Goal: Submit feedback/report problem

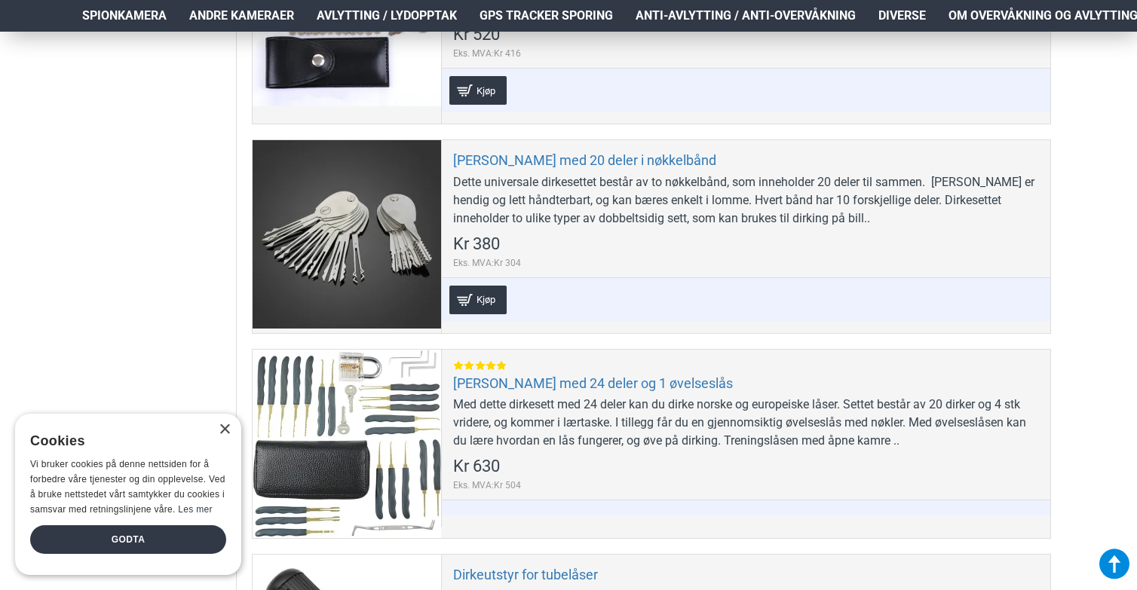
scroll to position [635, 0]
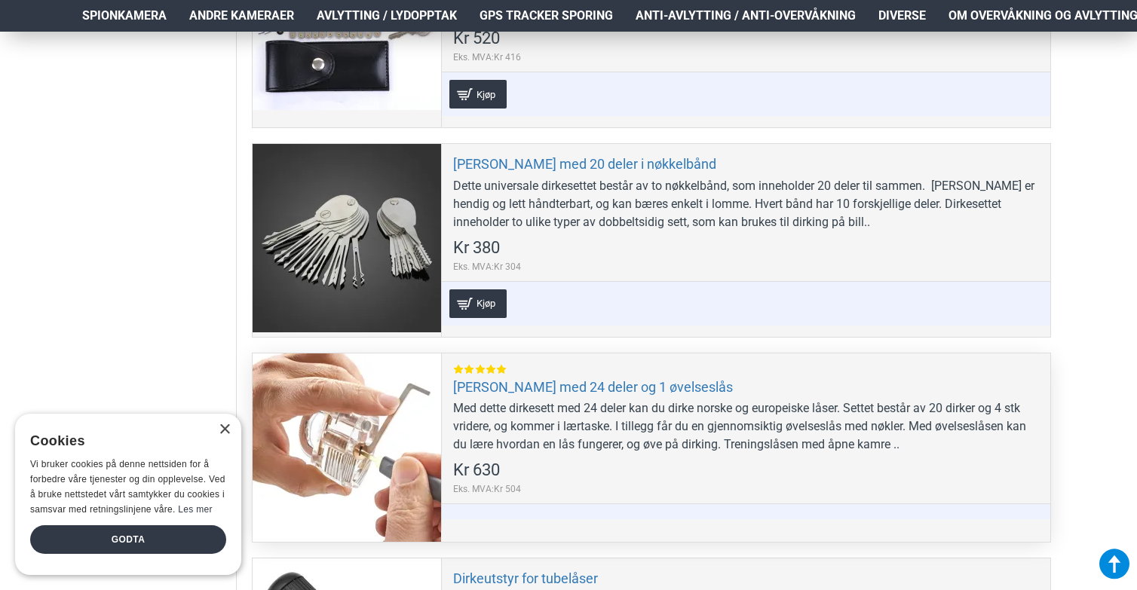
click at [365, 378] on div at bounding box center [347, 448] width 188 height 188
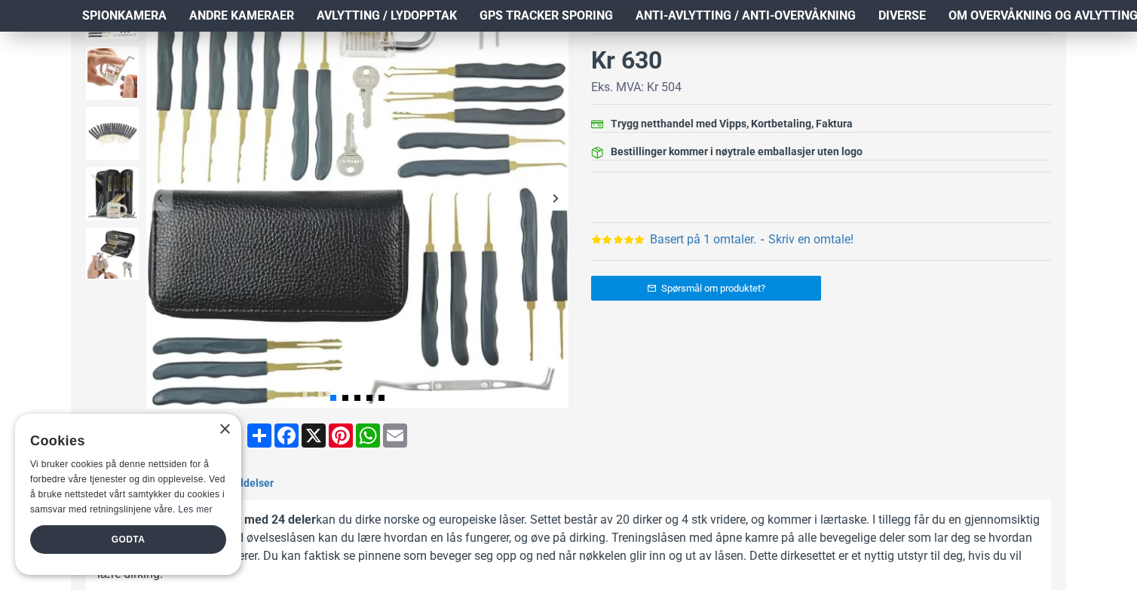
scroll to position [271, 0]
click at [106, 183] on img at bounding box center [112, 193] width 53 height 53
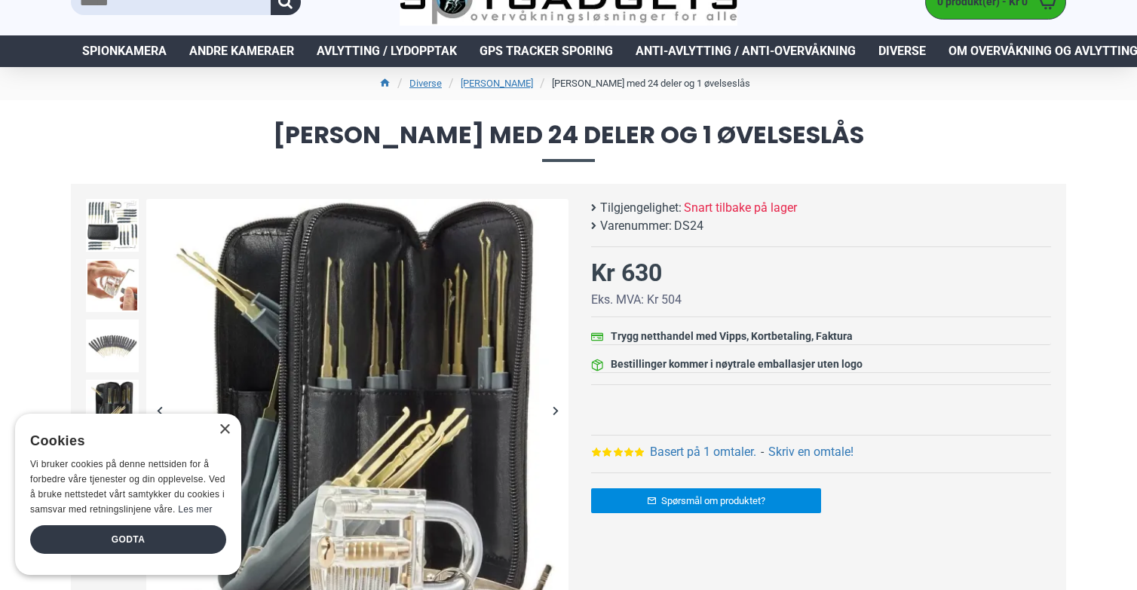
scroll to position [57, 0]
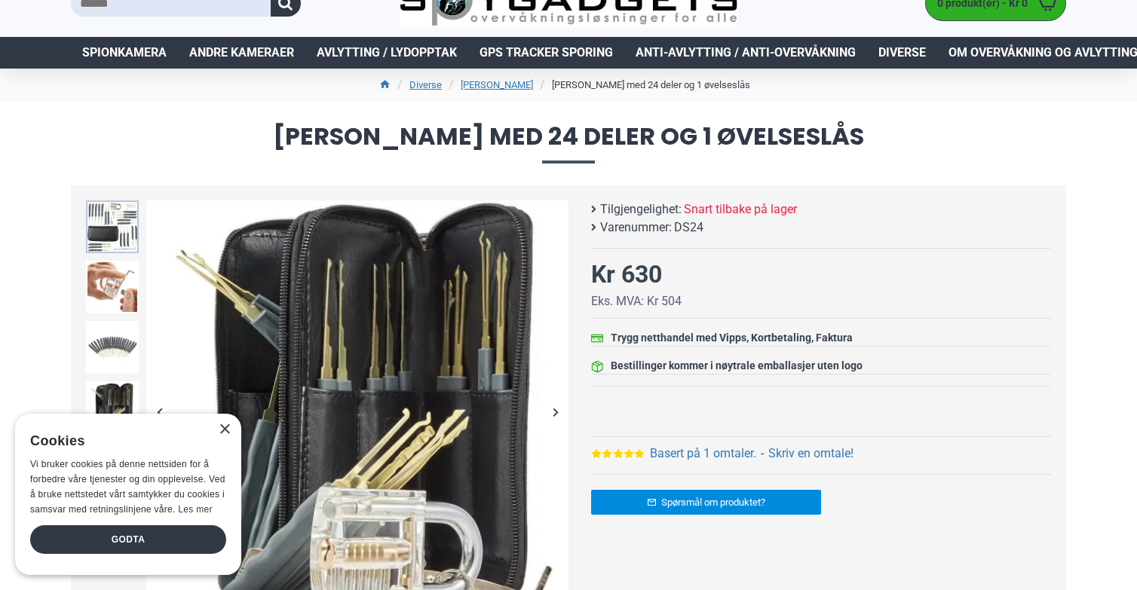
click at [115, 225] on img at bounding box center [112, 227] width 53 height 53
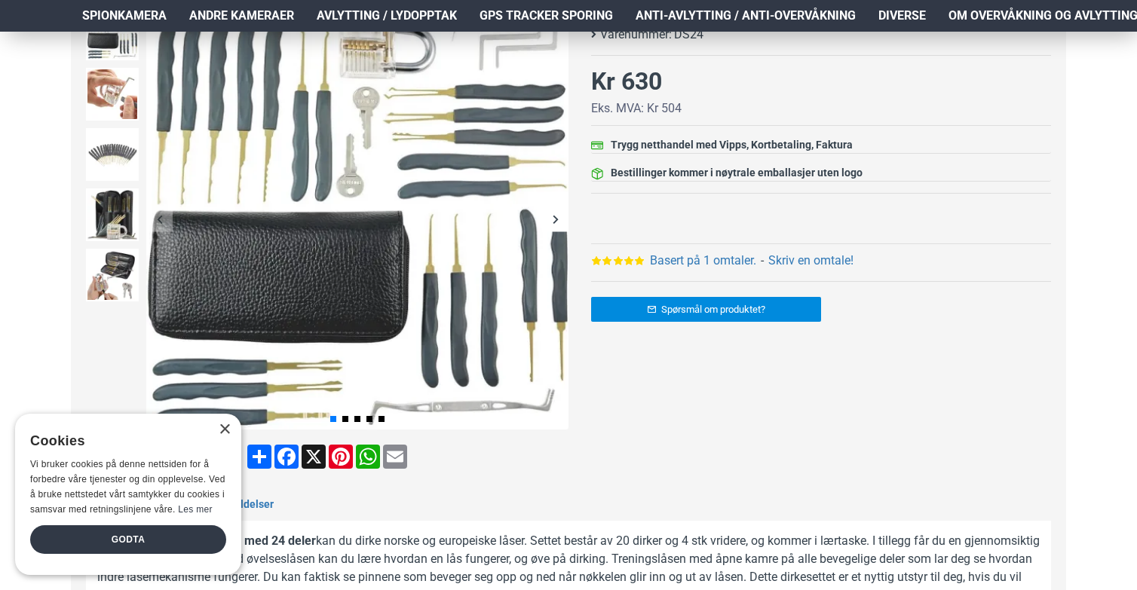
scroll to position [253, 0]
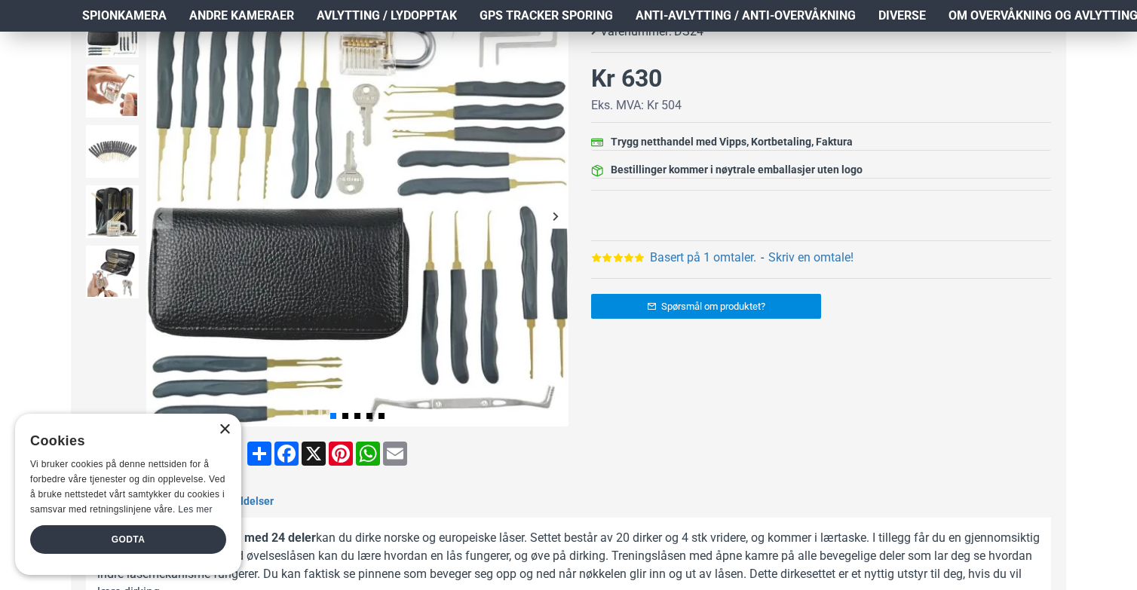
click at [219, 432] on div "×" at bounding box center [224, 429] width 11 height 11
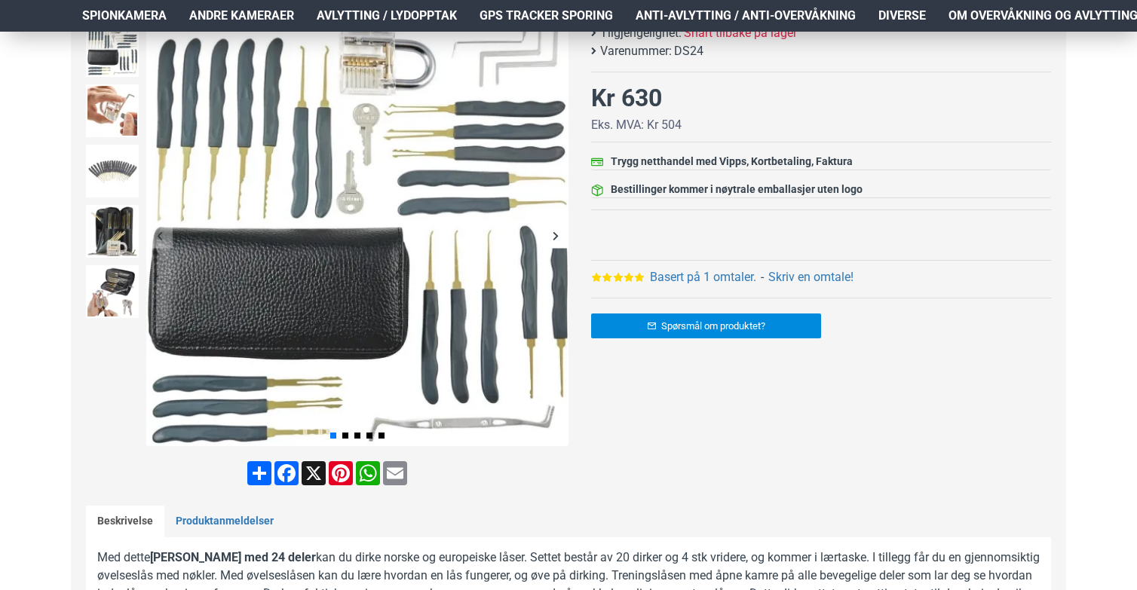
scroll to position [0, 0]
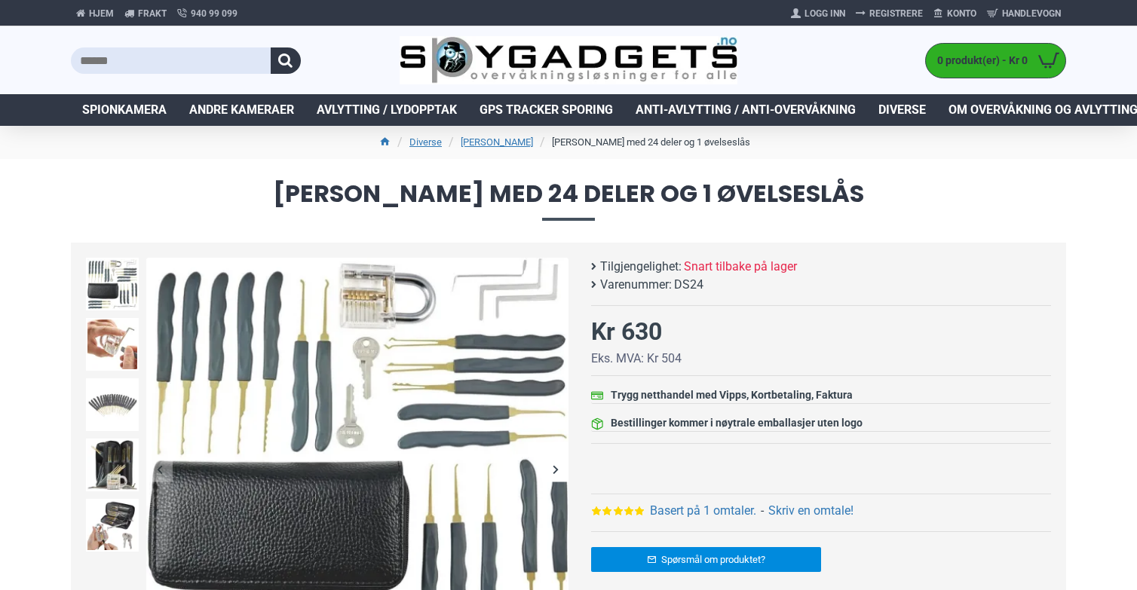
click at [598, 283] on li "Varenummer: DS24" at bounding box center [817, 285] width 452 height 18
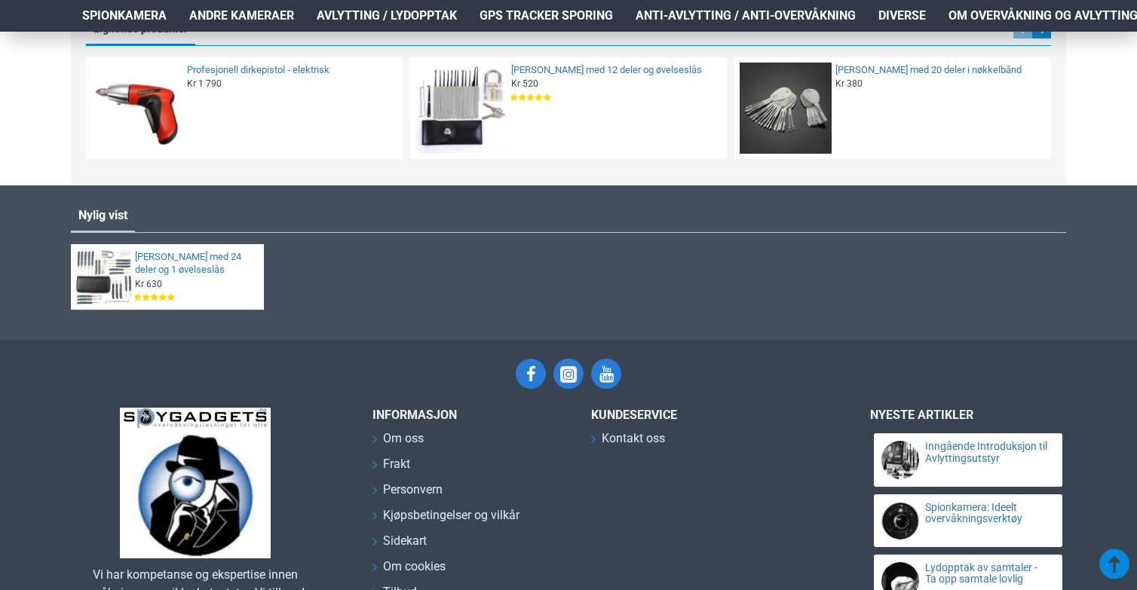
scroll to position [1447, 0]
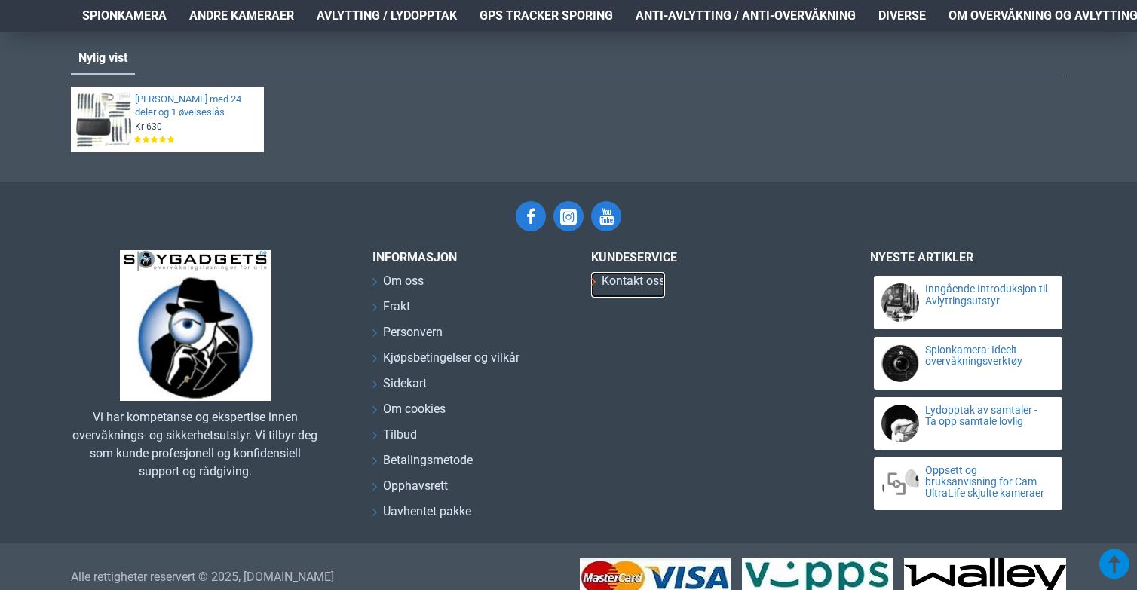
click at [619, 275] on span "Kontakt oss" at bounding box center [633, 281] width 63 height 18
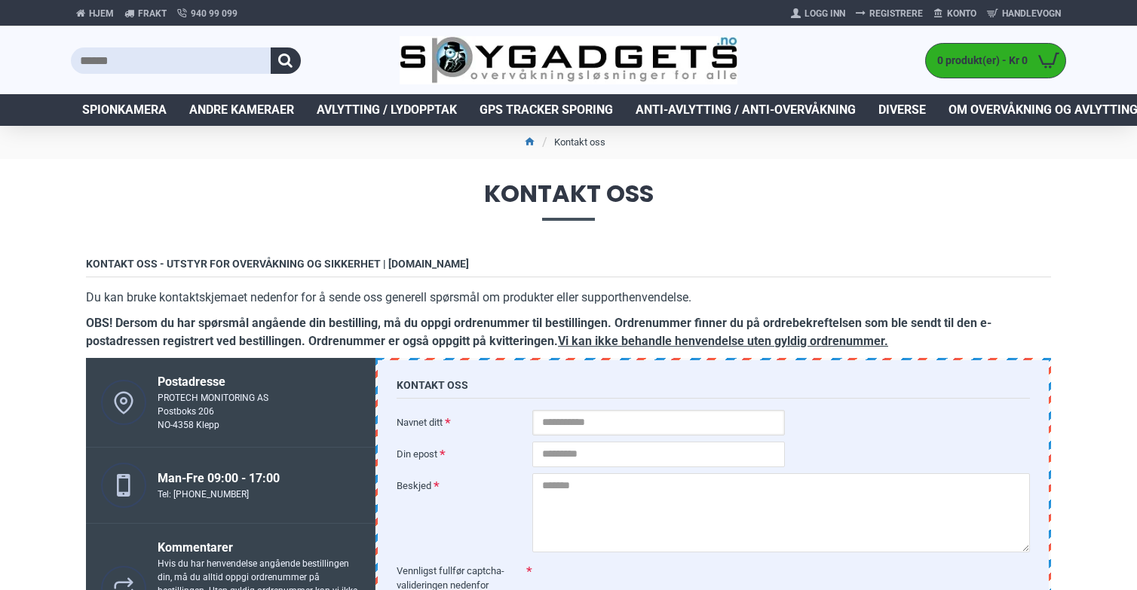
click at [582, 425] on input "Navnet ditt" at bounding box center [658, 423] width 253 height 26
type input "*"
type input "*****"
type input "**********"
paste textarea "**********"
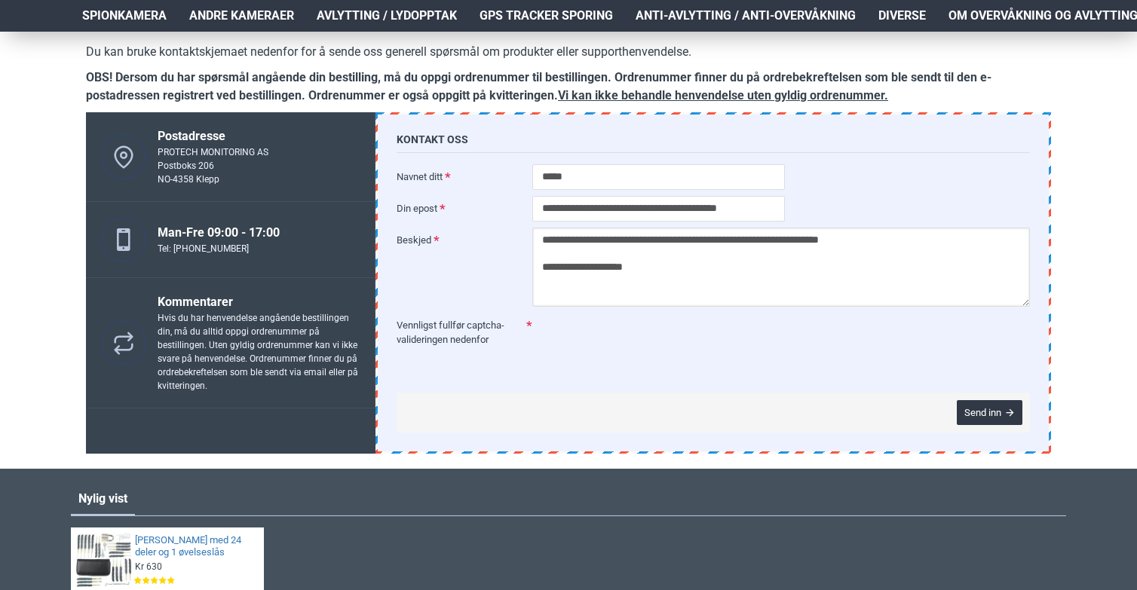
scroll to position [246, 0]
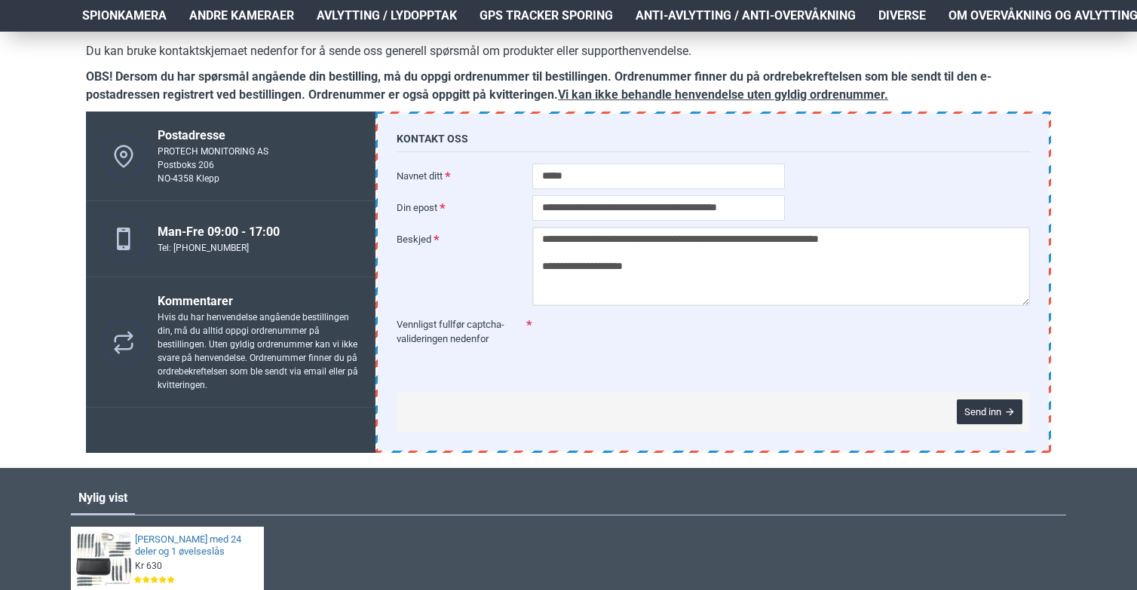
type textarea "**********"
click at [986, 400] on button "Send inn" at bounding box center [990, 412] width 66 height 25
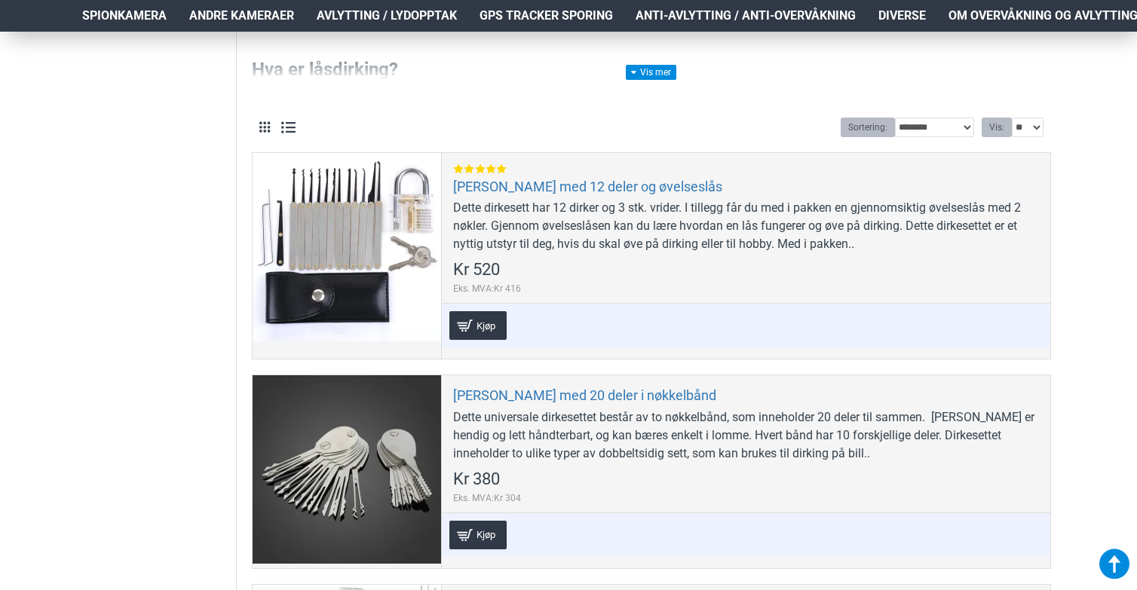
scroll to position [404, 0]
